Goal: Task Accomplishment & Management: Manage account settings

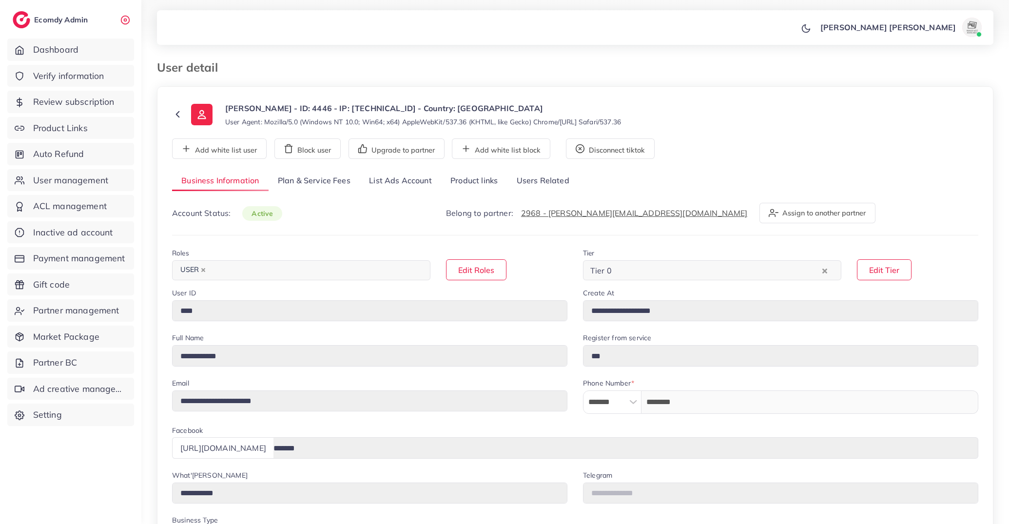
select select "********"
click at [475, 183] on link "Product links" at bounding box center [474, 181] width 66 height 21
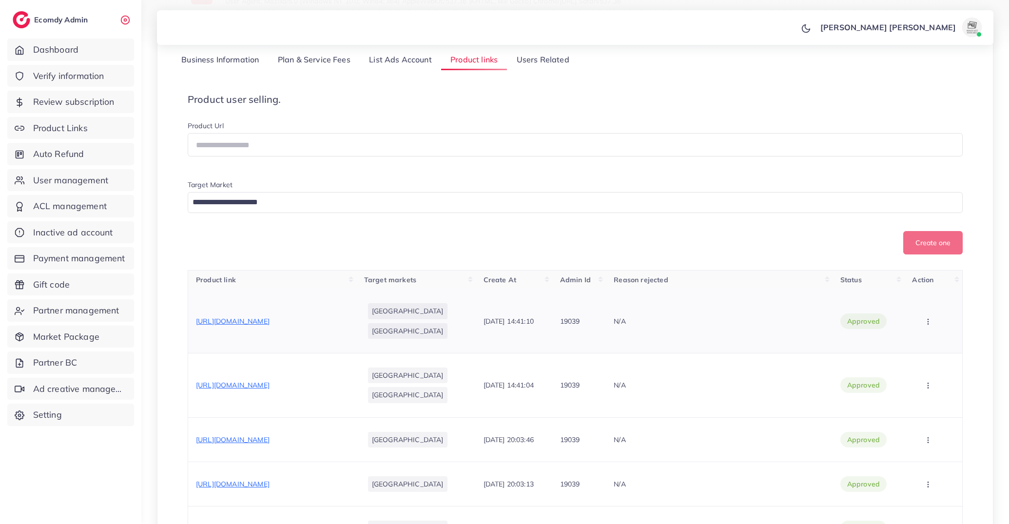
scroll to position [66, 0]
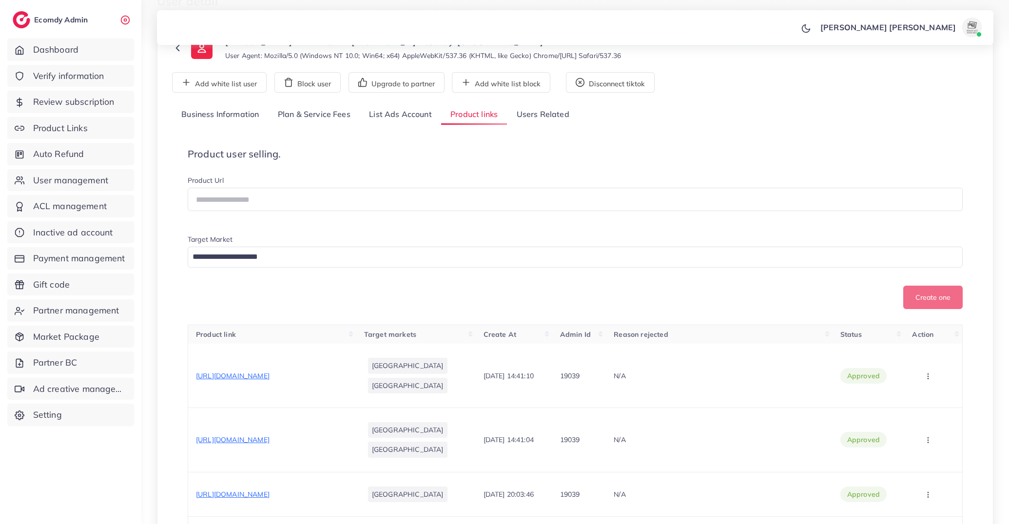
click at [438, 117] on link "List Ads Account" at bounding box center [400, 114] width 81 height 21
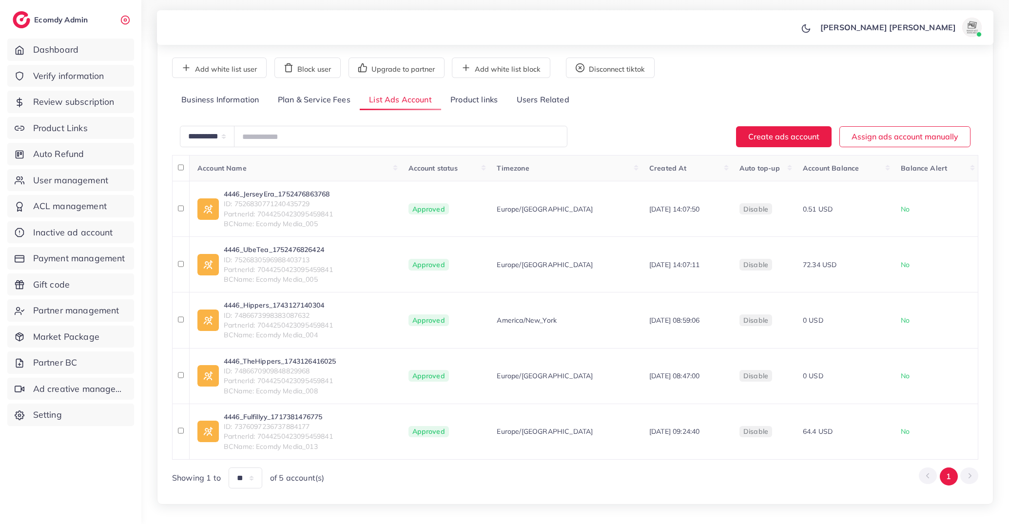
scroll to position [119, 0]
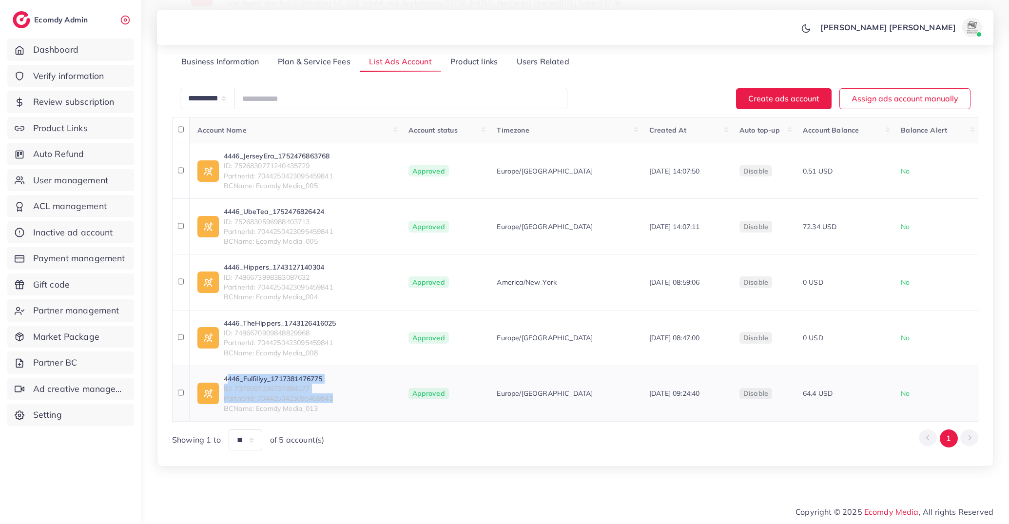
drag, startPoint x: 222, startPoint y: 375, endPoint x: 351, endPoint y: 401, distance: 130.8
click at [351, 401] on div "4446_Fulfillyy_1717381476775 ID: 7376097236737884177 PartnerId: 704425042309545…" at bounding box center [295, 393] width 196 height 39
copy div "4446_Fulfillyy_1717381476775 ID: 7376097236737884177 PartnerId: 704425042309545…"
drag, startPoint x: 222, startPoint y: 377, endPoint x: 331, endPoint y: 409, distance: 113.6
click at [331, 409] on div "4446_Fulfillyy_1717381476775 ID: 7376097236737884177 PartnerId: 704425042309545…" at bounding box center [295, 393] width 196 height 39
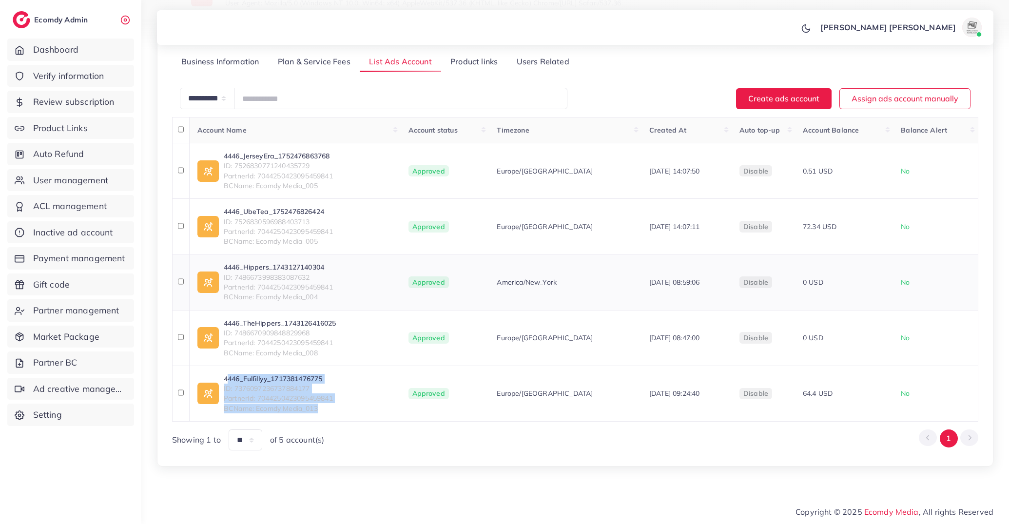
copy div "4446_Fulfillyy_1717381476775 ID: 7376097236737884177 PartnerId: 704425042309545…"
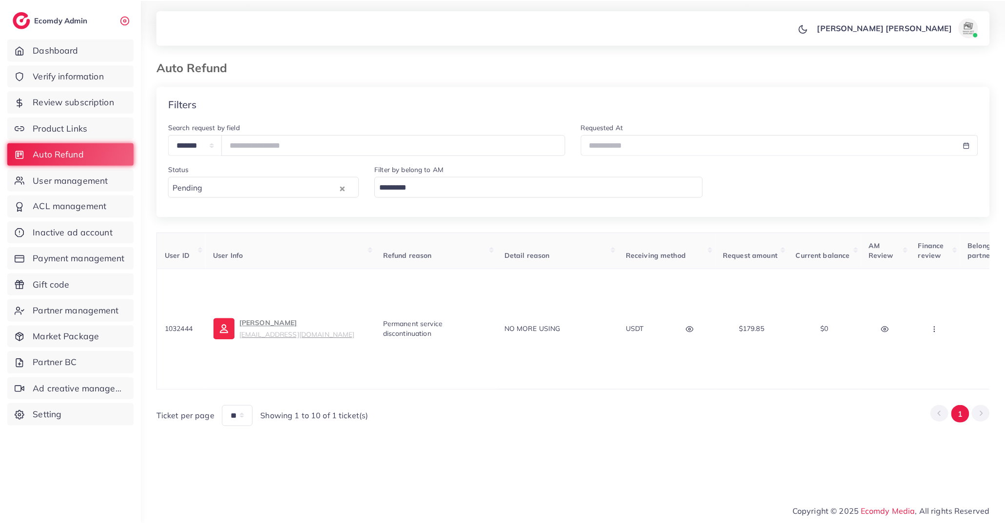
scroll to position [0, 263]
click at [365, 99] on div "Filters" at bounding box center [575, 104] width 837 height 36
click at [96, 186] on span "User management" at bounding box center [73, 180] width 75 height 13
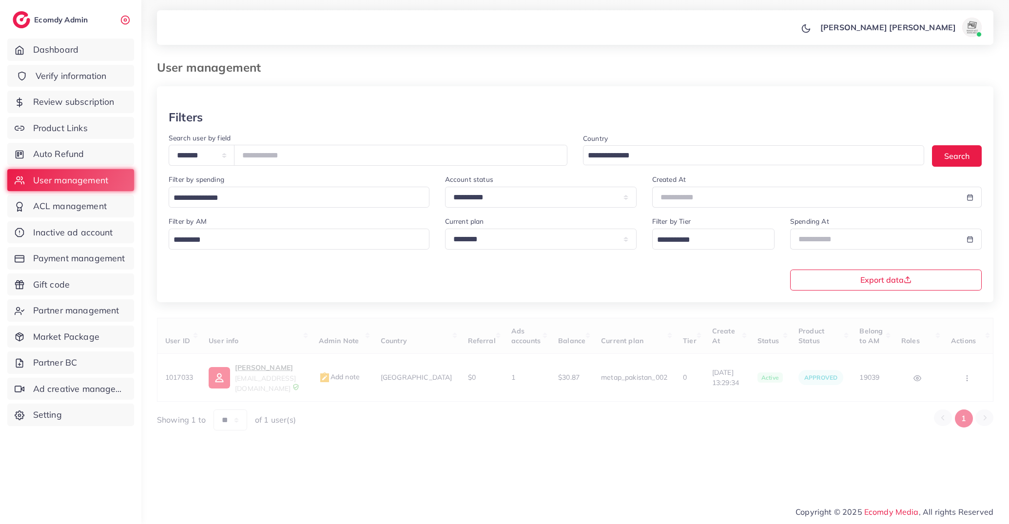
click at [77, 73] on span "Verify information" at bounding box center [71, 76] width 71 height 13
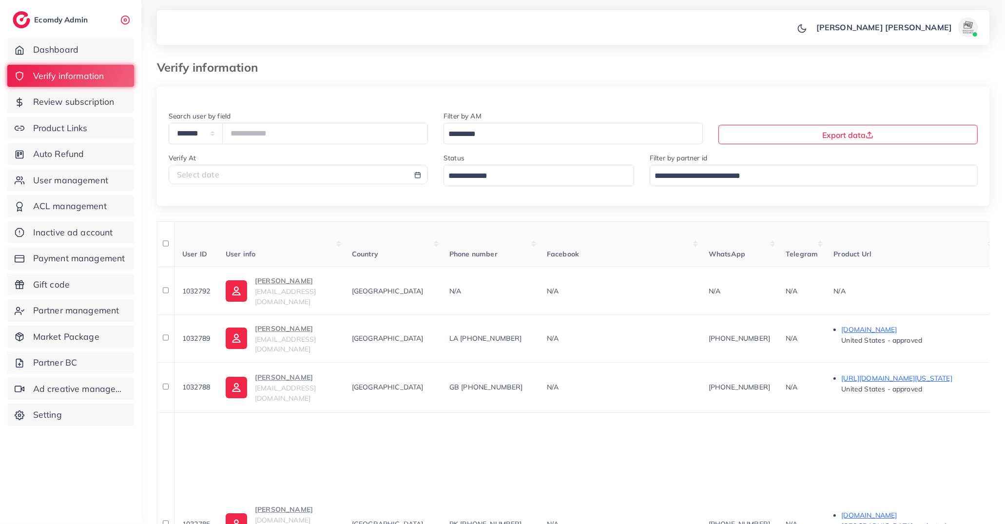
click at [502, 147] on div "Filter by AM Loading..." at bounding box center [573, 131] width 275 height 42
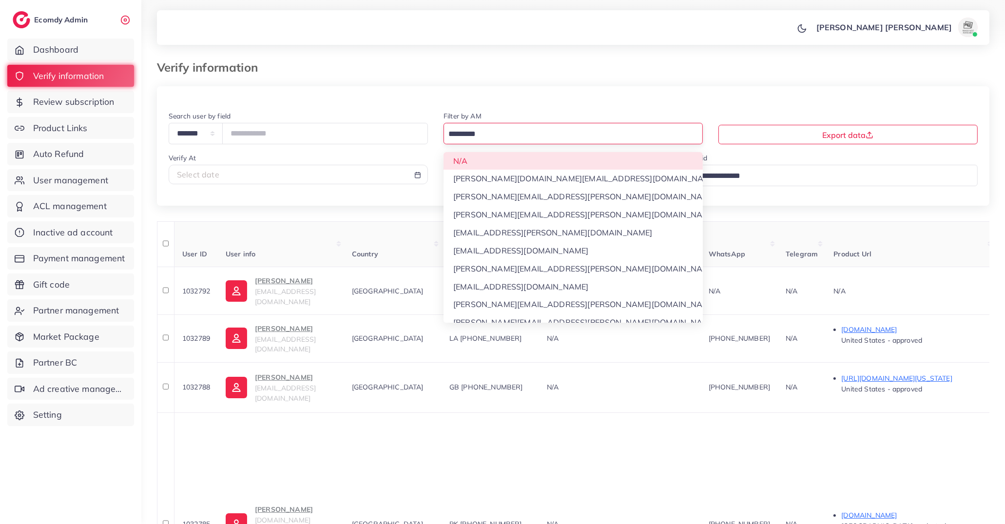
click at [504, 135] on input "Search for option" at bounding box center [567, 134] width 245 height 15
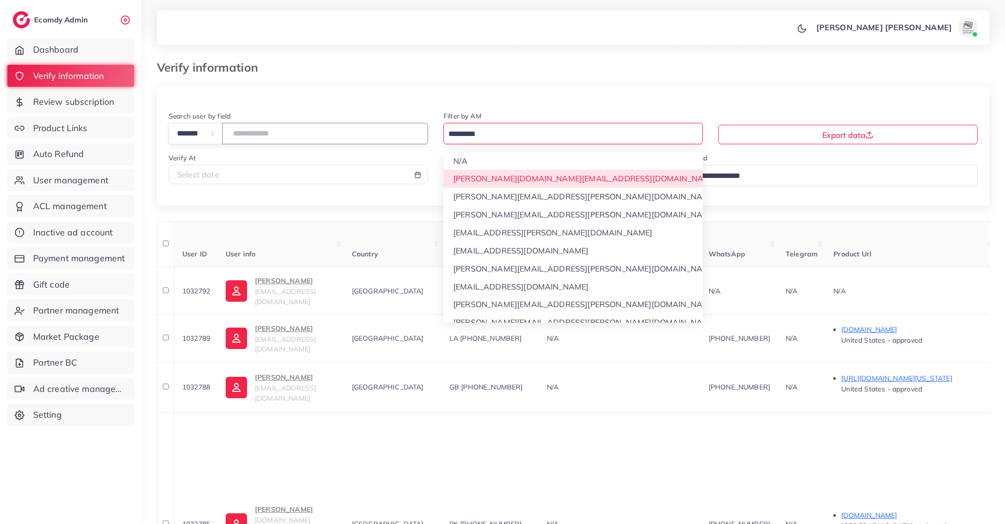
click at [362, 142] on input "number" at bounding box center [325, 133] width 206 height 21
click at [504, 132] on input "Search for option" at bounding box center [567, 134] width 245 height 15
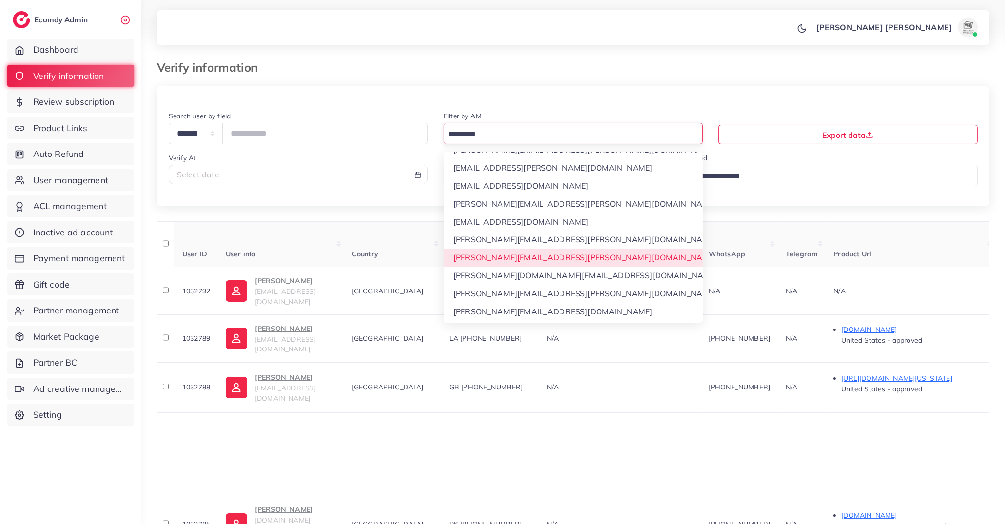
scroll to position [65, 0]
click at [370, 198] on div "**********" at bounding box center [573, 158] width 833 height 96
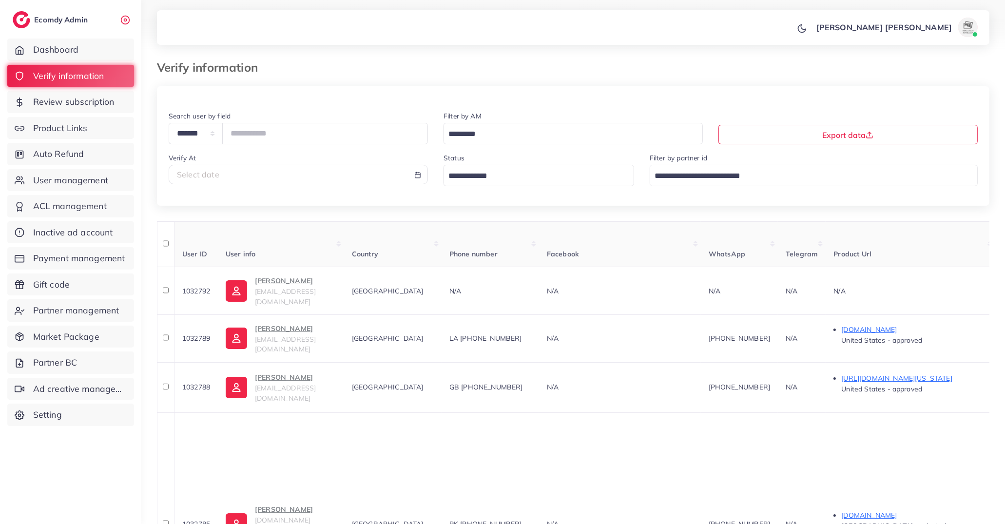
click at [310, 181] on div "Select date" at bounding box center [298, 175] width 259 height 20
click at [349, 177] on div "Select date" at bounding box center [298, 174] width 243 height 11
select select "*"
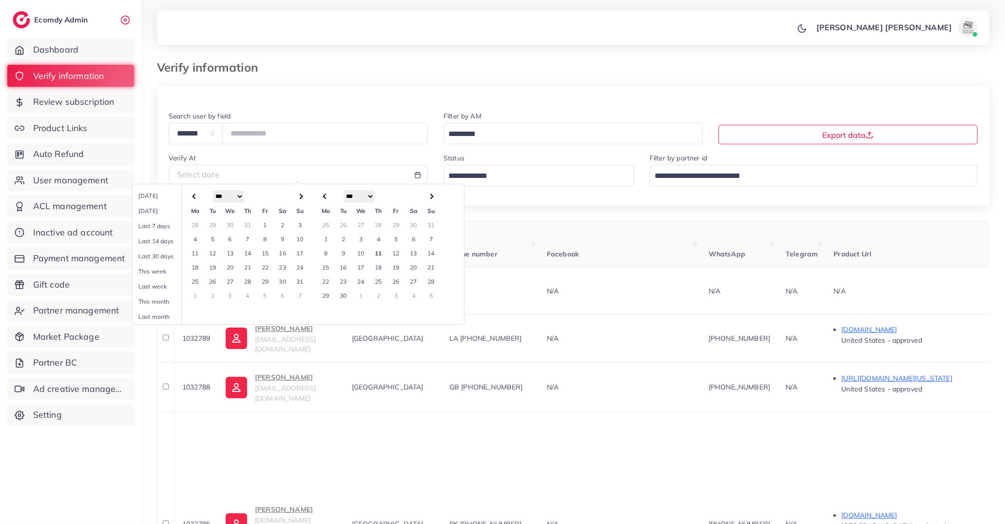
click at [323, 238] on td "1" at bounding box center [326, 239] width 18 height 14
click at [379, 251] on td "11" at bounding box center [379, 253] width 18 height 14
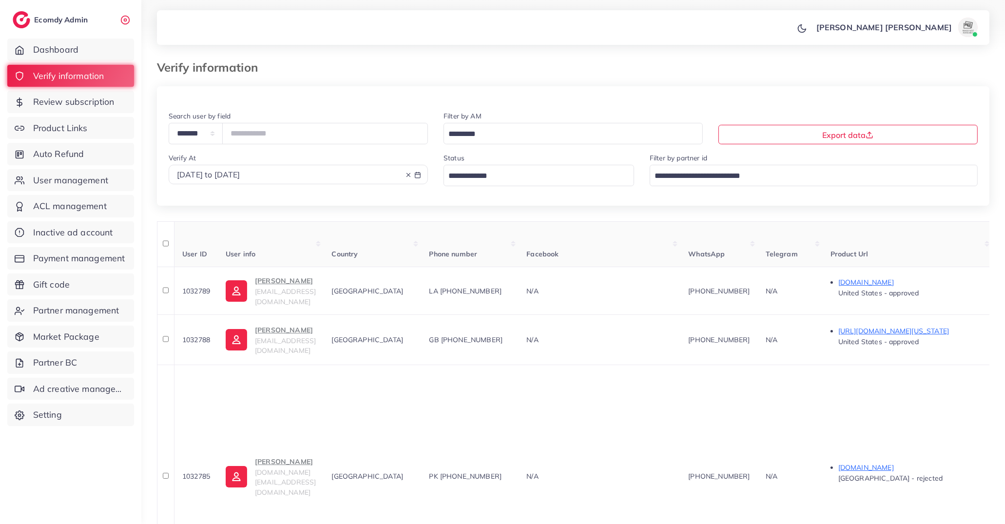
click at [293, 175] on div "2025-09-01 to 2025-09-11" at bounding box center [298, 174] width 243 height 11
select select "*"
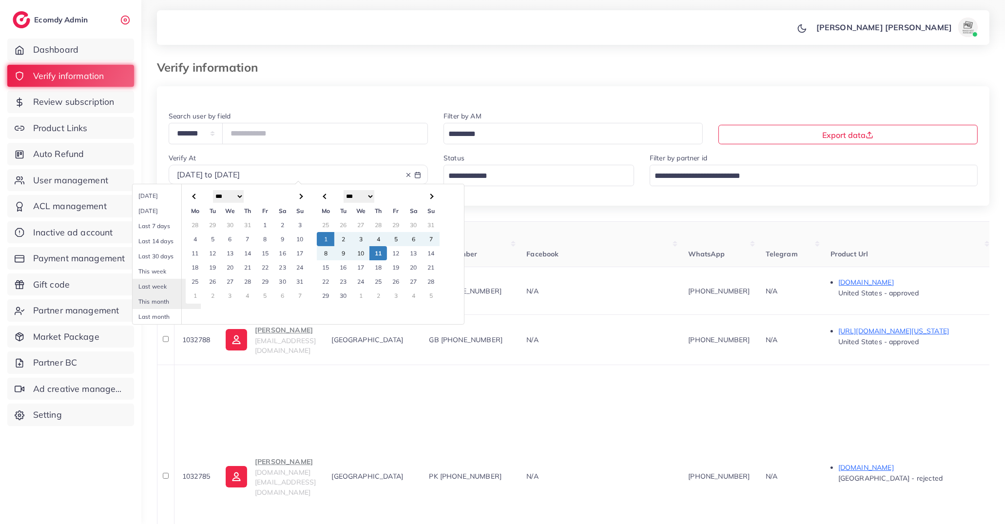
click at [487, 180] on input "Search for option" at bounding box center [533, 176] width 177 height 15
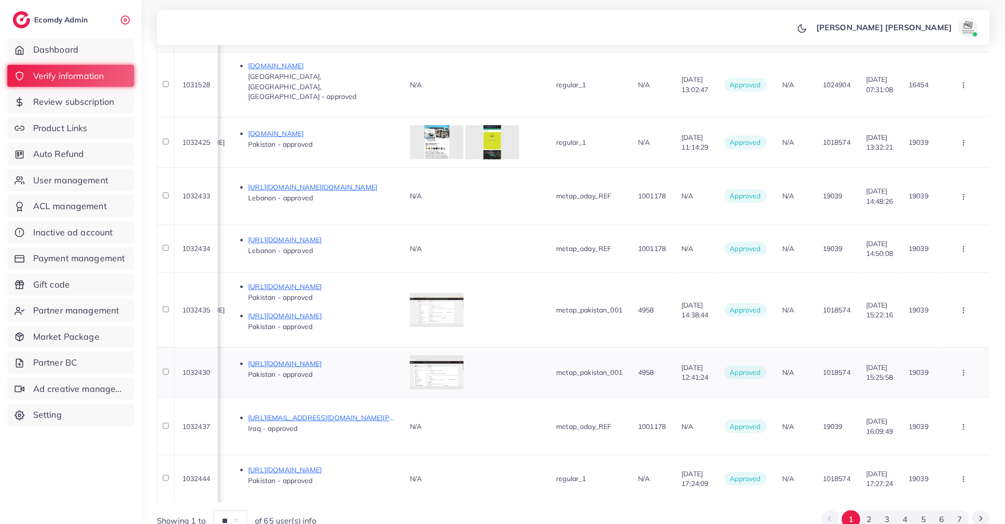
scroll to position [331, 0]
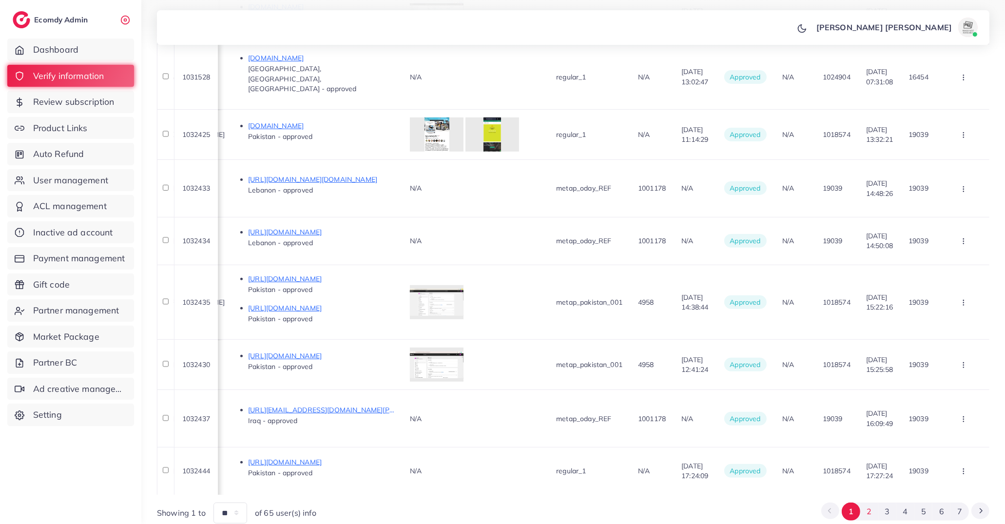
click at [866, 503] on button "2" at bounding box center [870, 512] width 18 height 18
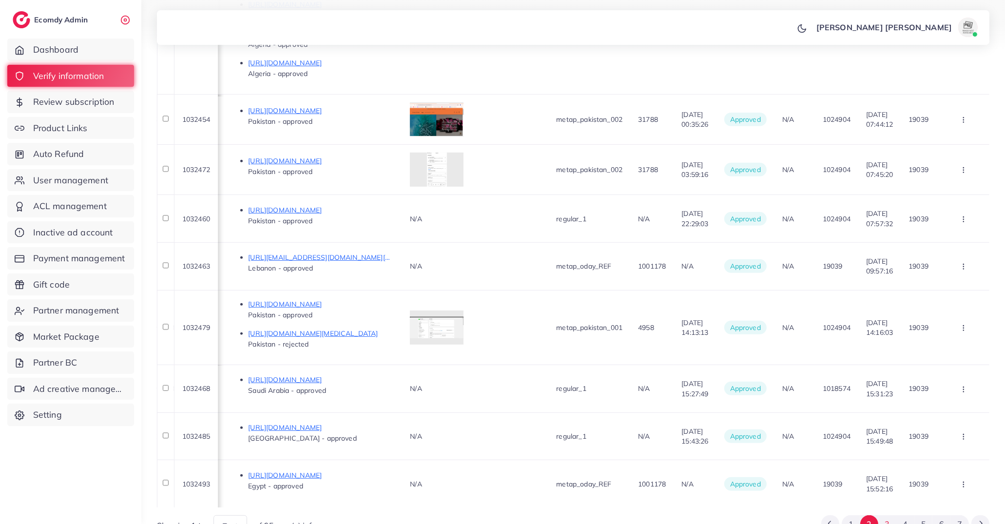
scroll to position [492, 0]
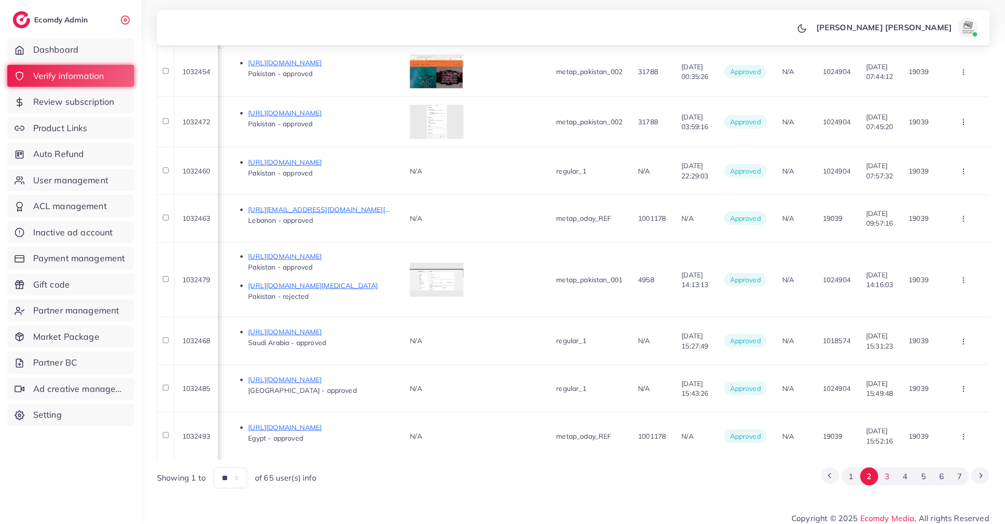
click at [886, 468] on button "3" at bounding box center [888, 477] width 18 height 18
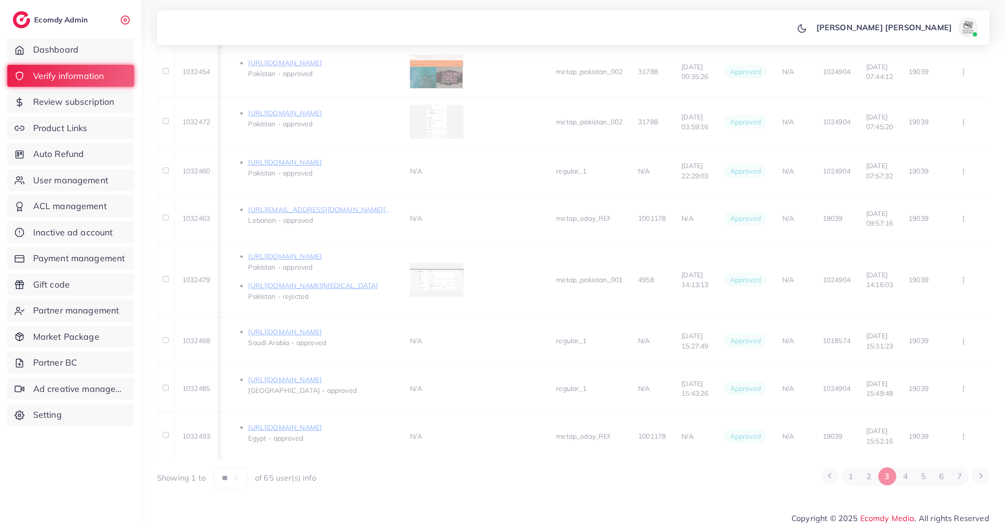
scroll to position [296, 0]
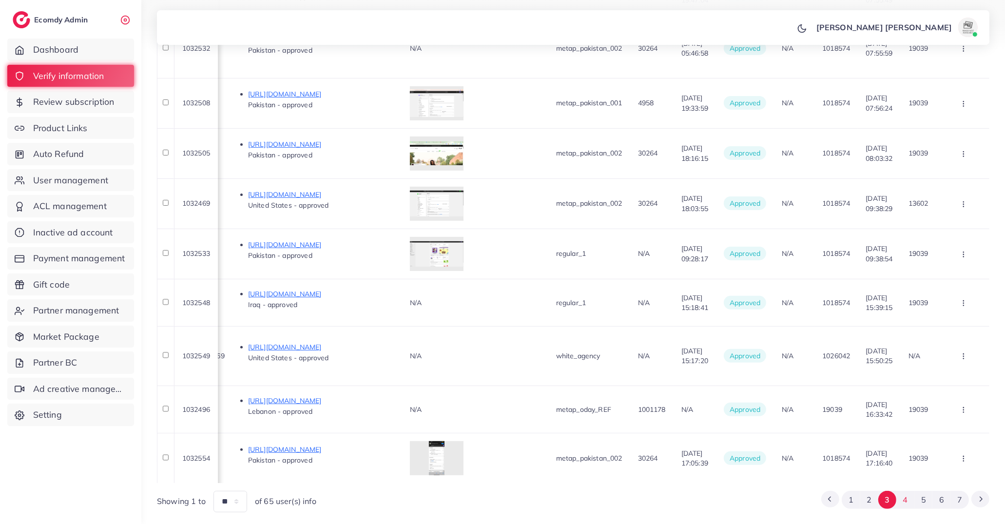
click at [901, 491] on button "4" at bounding box center [906, 500] width 18 height 18
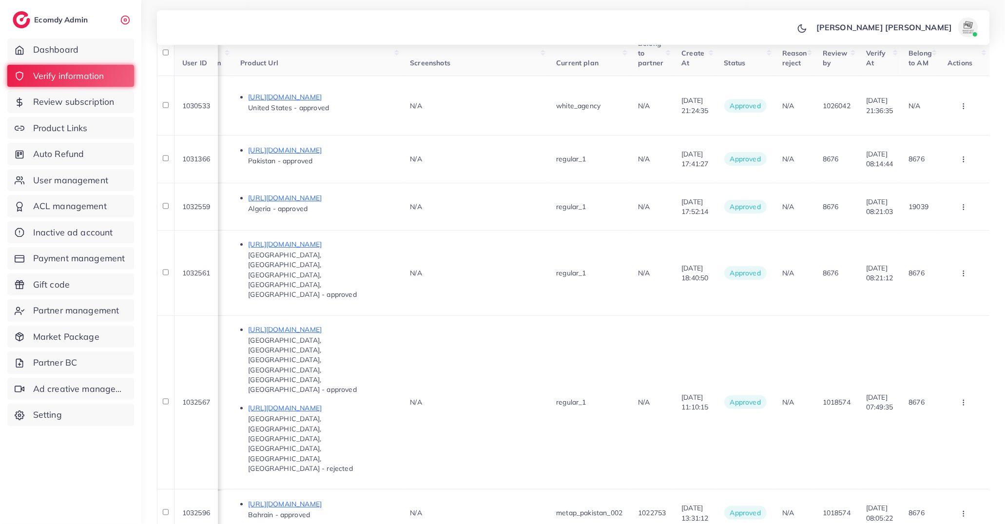
scroll to position [178, 0]
